Goal: Information Seeking & Learning: Learn about a topic

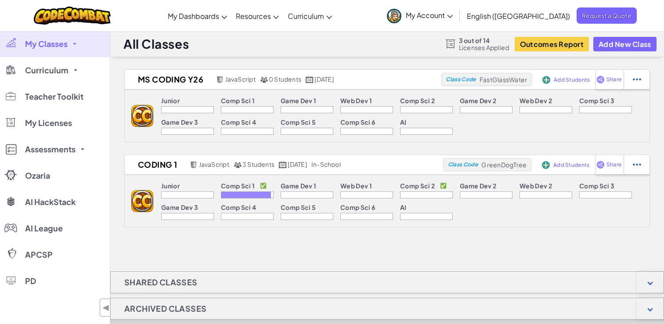
click at [416, 104] on p "Comp Sci 2" at bounding box center [417, 100] width 35 height 7
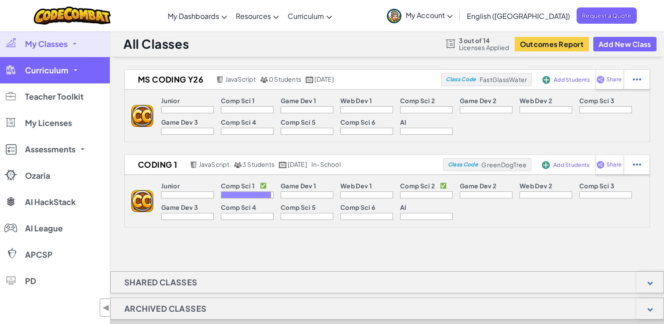
click at [65, 68] on span "Curriculum" at bounding box center [46, 70] width 43 height 8
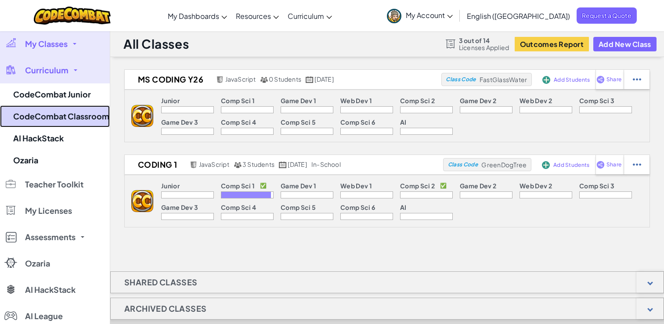
click at [48, 117] on link "CodeCombat Classroom" at bounding box center [55, 116] width 110 height 22
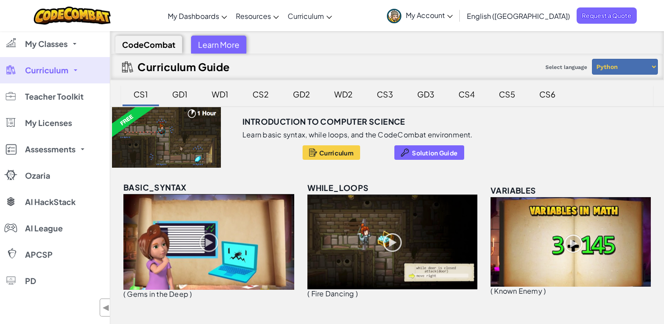
click at [262, 95] on div "CS2" at bounding box center [261, 94] width 34 height 21
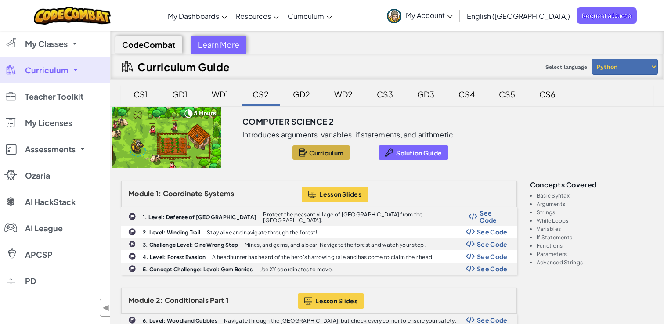
click at [305, 151] on div at bounding box center [303, 152] width 8 height 10
